Goal: Transaction & Acquisition: Purchase product/service

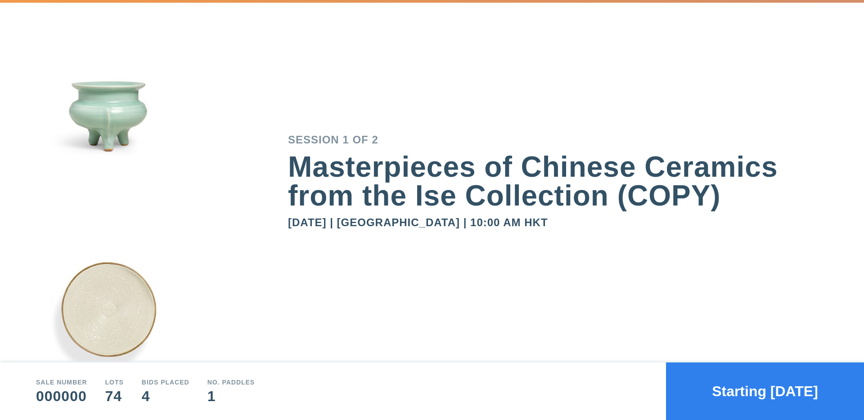
click at [293, 183] on div "Masterpieces of Chinese Ceramics from the Ise Collection (COPY)" at bounding box center [558, 182] width 540 height 58
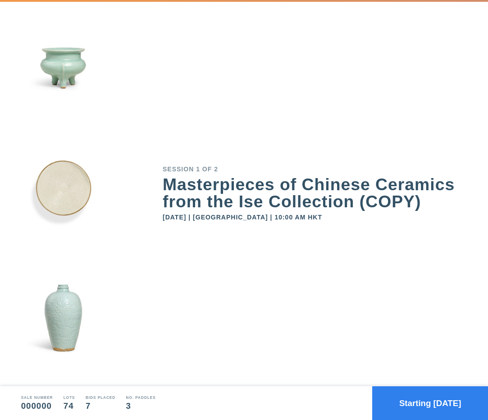
click at [441, 392] on button "Starting [DATE]" at bounding box center [430, 404] width 116 height 34
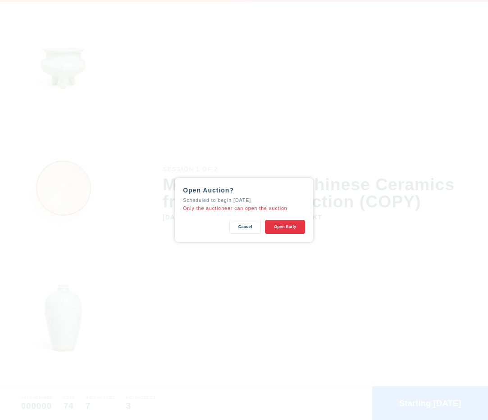
click at [276, 223] on button "Open Early" at bounding box center [285, 227] width 40 height 14
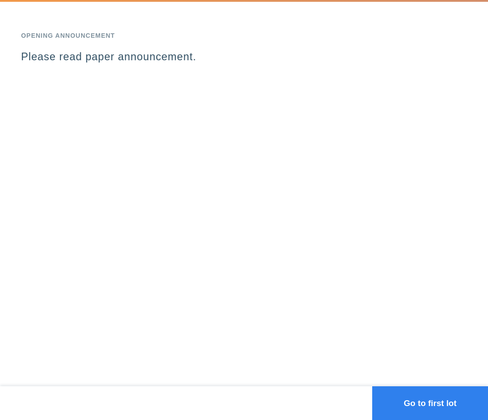
click at [429, 400] on button "Go to first lot" at bounding box center [430, 404] width 116 height 34
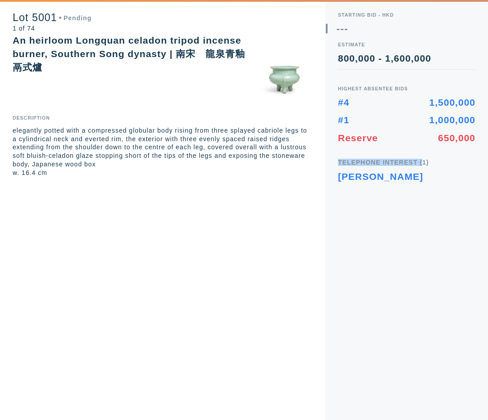
drag, startPoint x: 339, startPoint y: 162, endPoint x: 421, endPoint y: 162, distance: 81.9
click at [421, 162] on div "Telephone Interest (1)" at bounding box center [406, 162] width 137 height 6
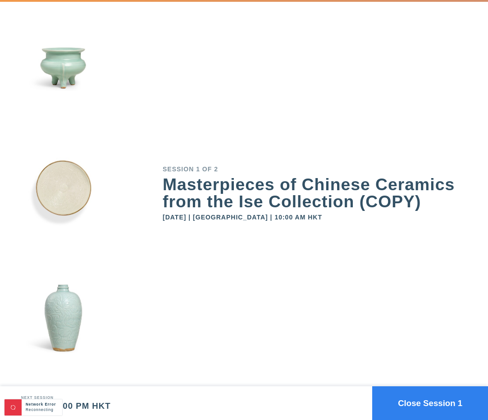
click at [429, 397] on button "Close Session 1" at bounding box center [430, 404] width 116 height 34
